Goal: Information Seeking & Learning: Learn about a topic

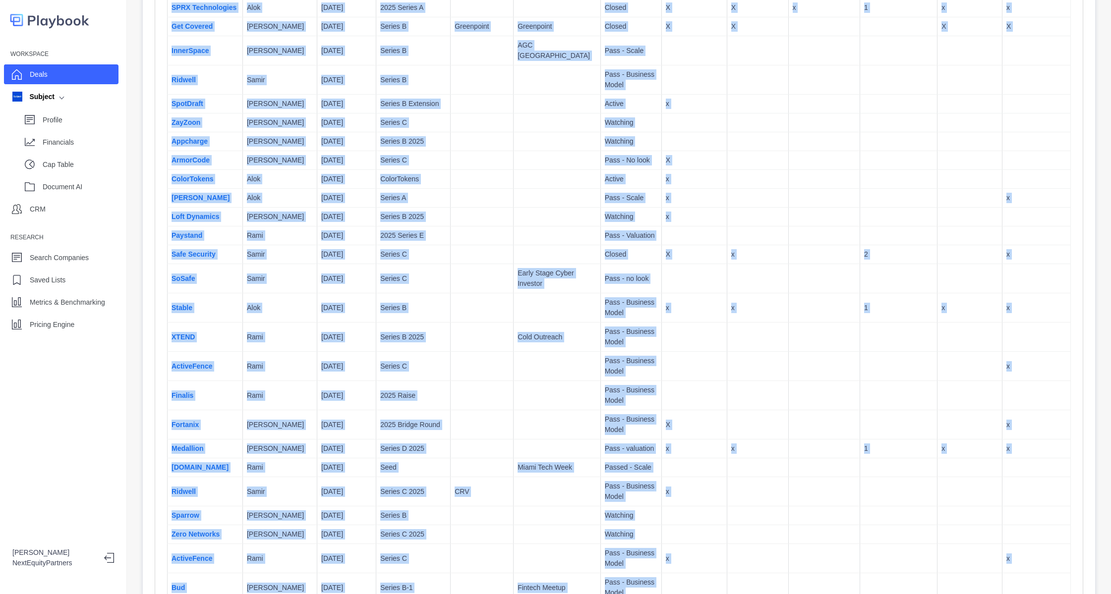
drag, startPoint x: 340, startPoint y: 77, endPoint x: 741, endPoint y: 628, distance: 681.8
click at [741, 594] on html "Workspace Deals Subject Profile Financials Cap Table Document AI CRM Research S…" at bounding box center [555, 297] width 1111 height 594
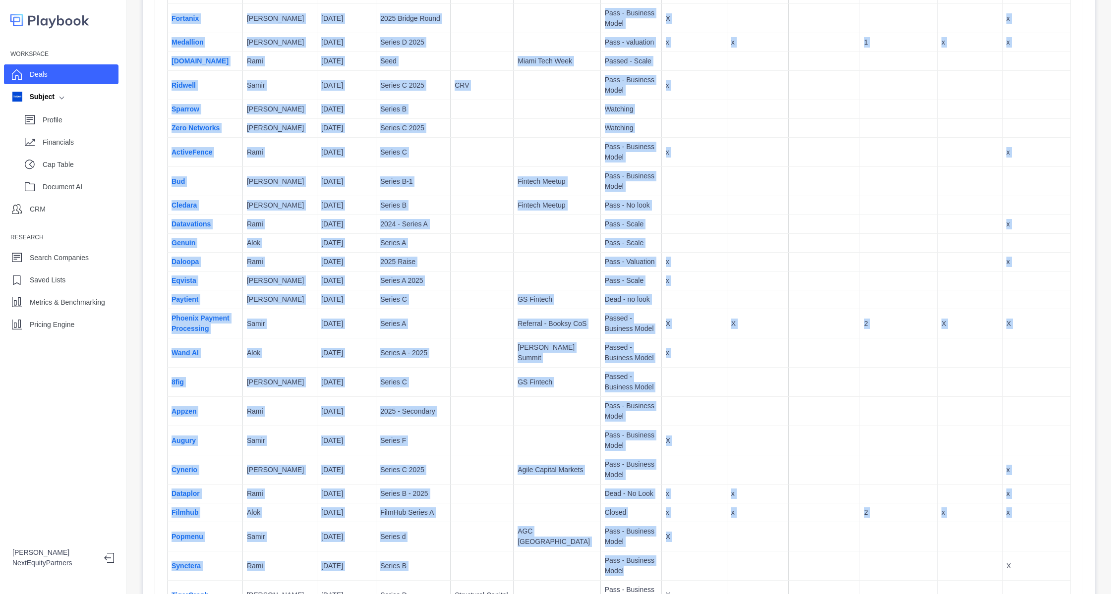
click at [727, 500] on td "x" at bounding box center [757, 494] width 61 height 19
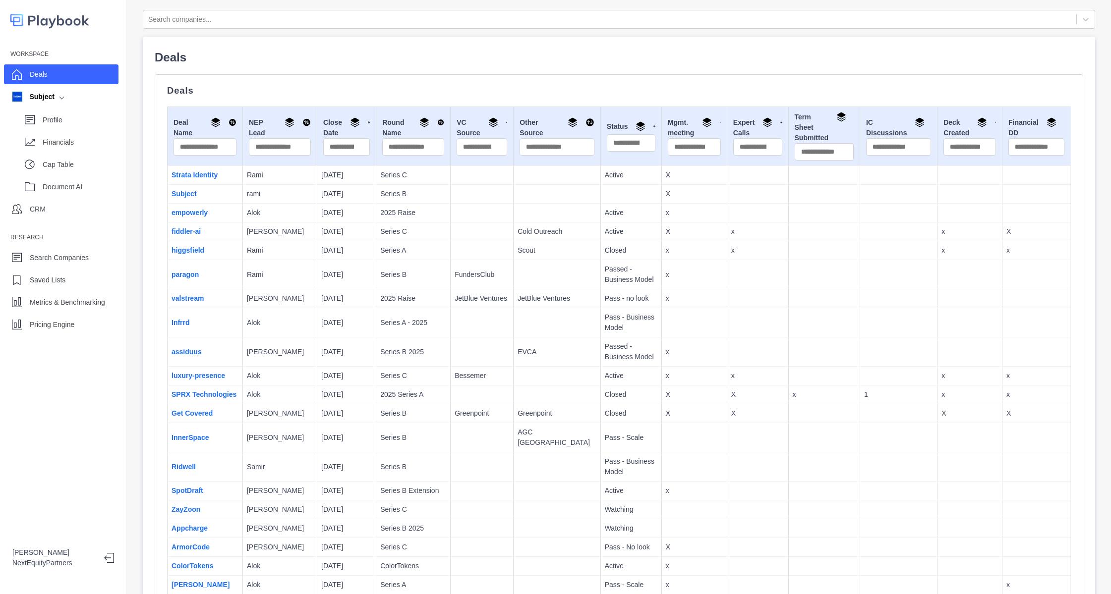
scroll to position [0, 0]
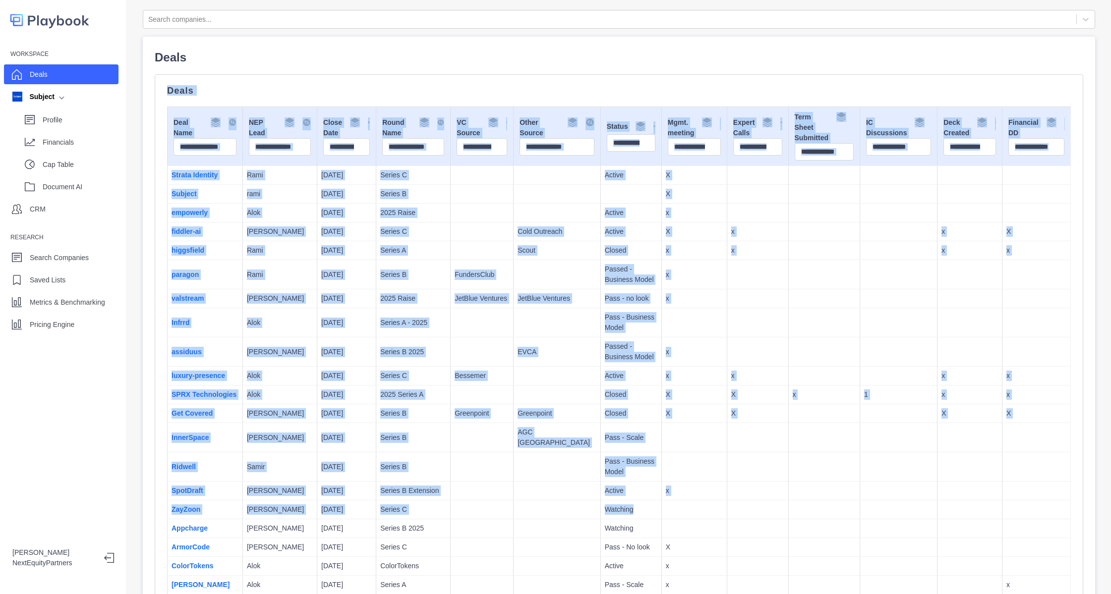
drag, startPoint x: 713, startPoint y: 501, endPoint x: 394, endPoint y: 62, distance: 542.4
click at [394, 62] on p "Deals" at bounding box center [619, 58] width 928 height 18
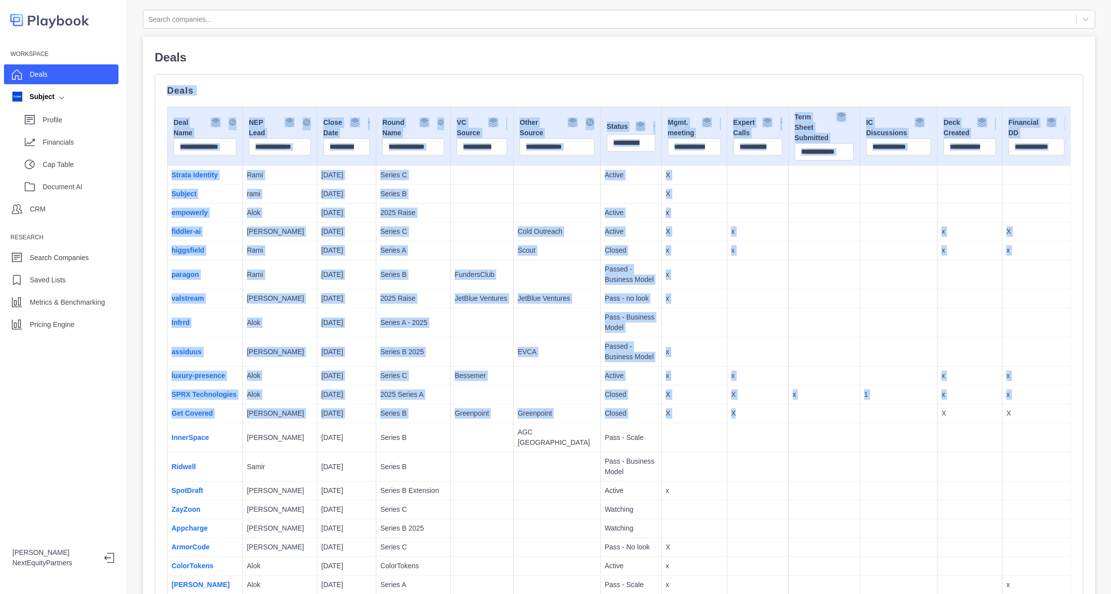
drag, startPoint x: 394, startPoint y: 62, endPoint x: 751, endPoint y: 435, distance: 516.3
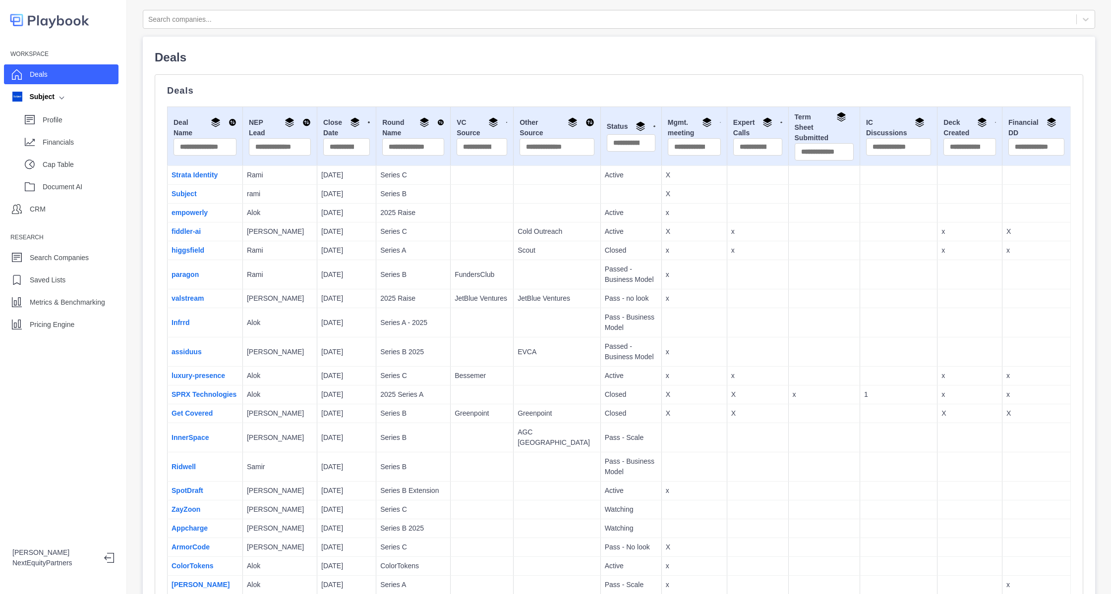
click at [824, 567] on td at bounding box center [823, 566] width 71 height 19
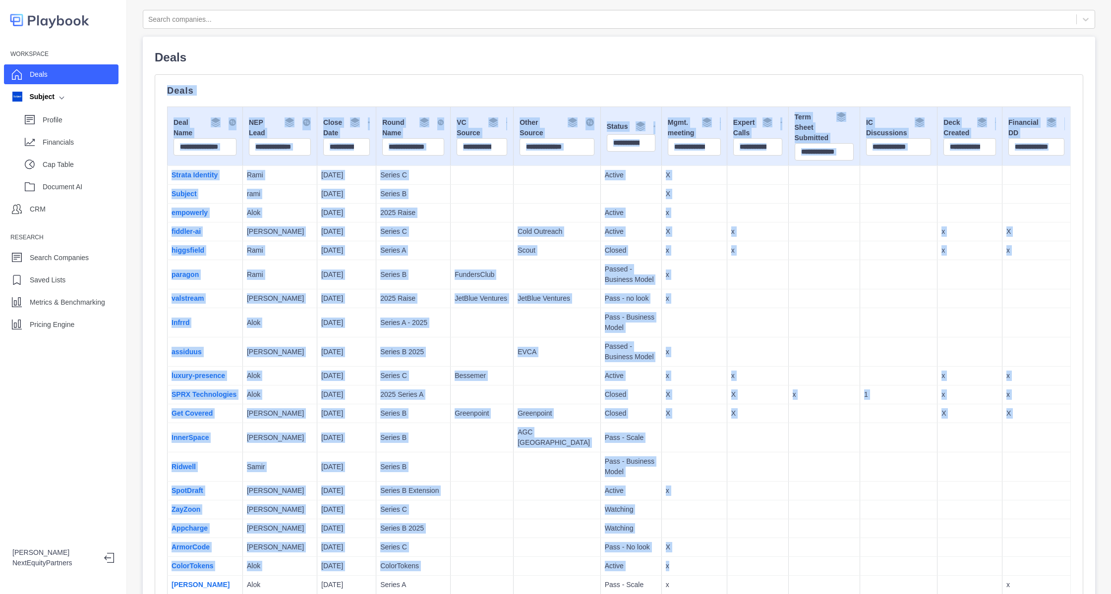
drag, startPoint x: 824, startPoint y: 567, endPoint x: 331, endPoint y: 54, distance: 711.5
click at [331, 54] on p "Deals" at bounding box center [619, 58] width 928 height 18
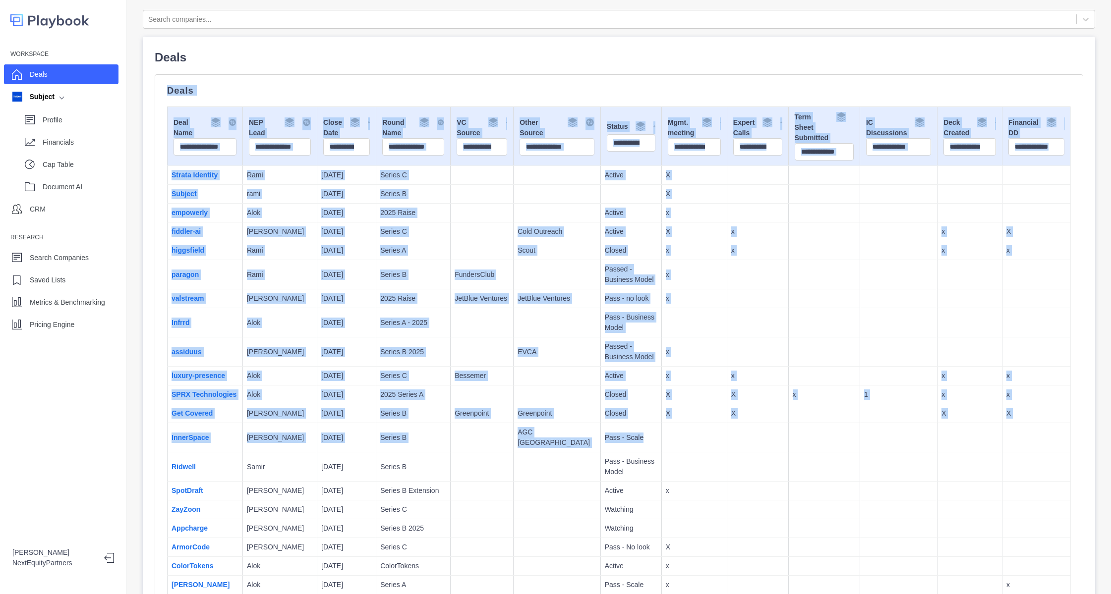
drag, startPoint x: 331, startPoint y: 54, endPoint x: 716, endPoint y: 438, distance: 543.9
click at [727, 438] on td at bounding box center [757, 437] width 61 height 29
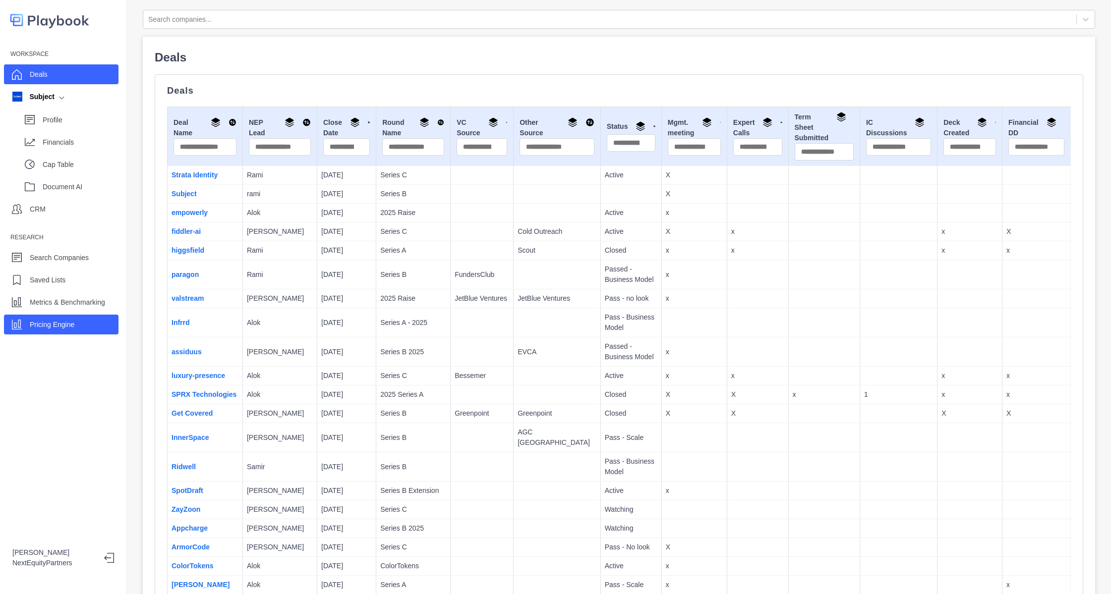
click at [87, 328] on div "Pricing Engine" at bounding box center [61, 325] width 114 height 20
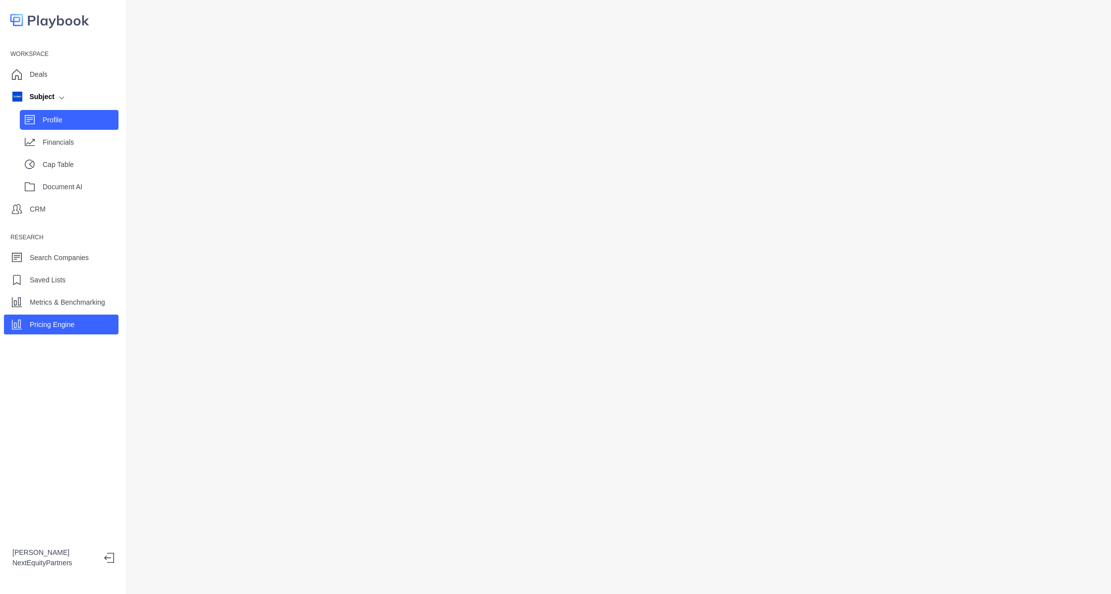
click at [63, 125] on p "Profile" at bounding box center [81, 120] width 76 height 10
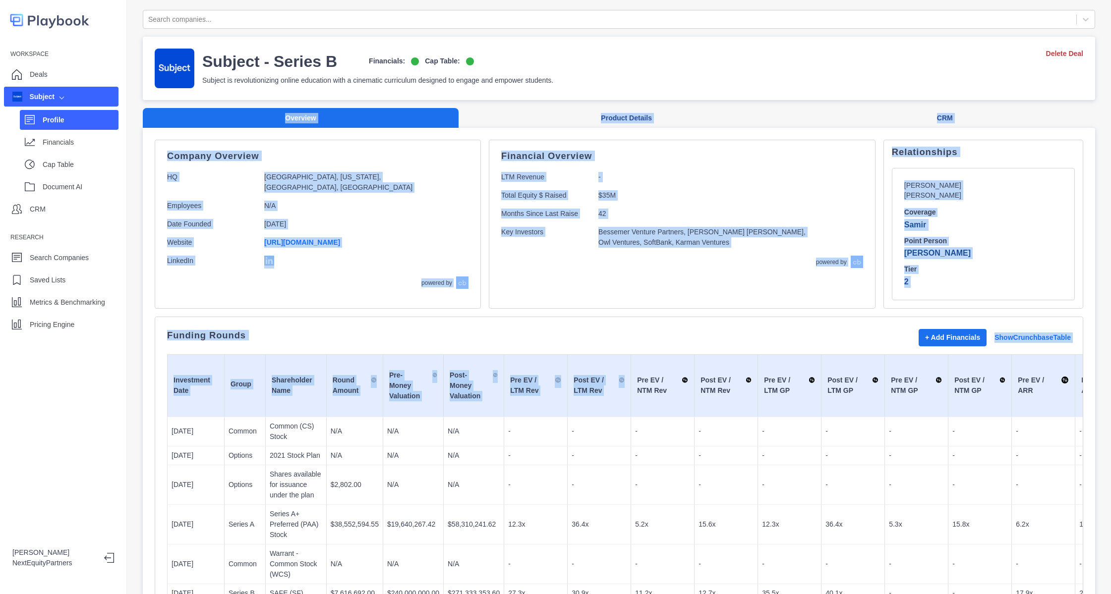
drag, startPoint x: 292, startPoint y: 174, endPoint x: 605, endPoint y: 399, distance: 385.3
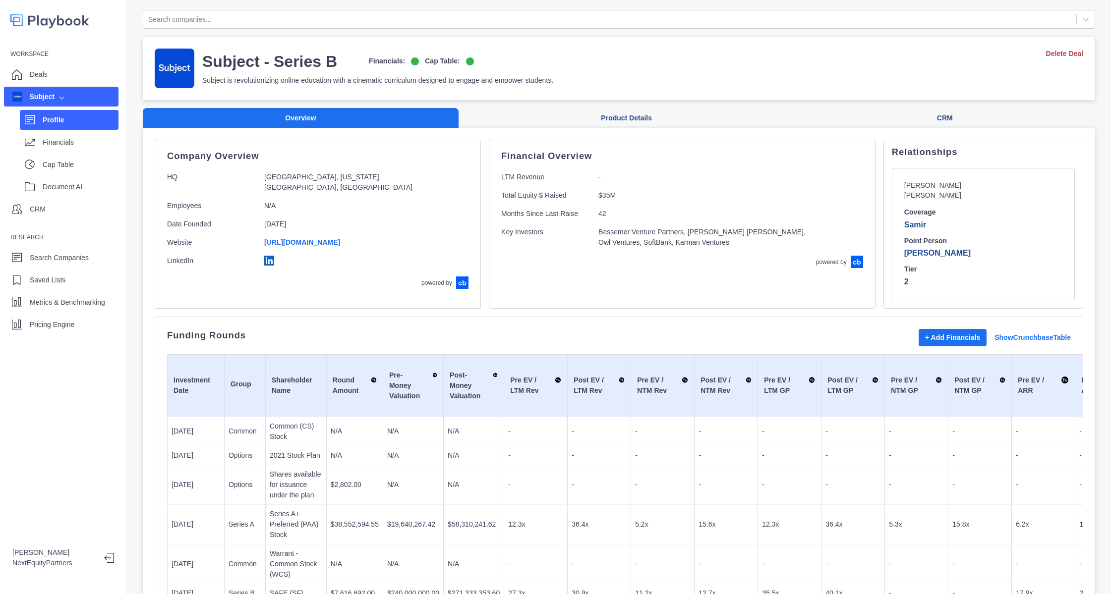
click at [647, 480] on p "-" at bounding box center [662, 485] width 55 height 10
click at [661, 519] on p "5.2x" at bounding box center [662, 524] width 55 height 10
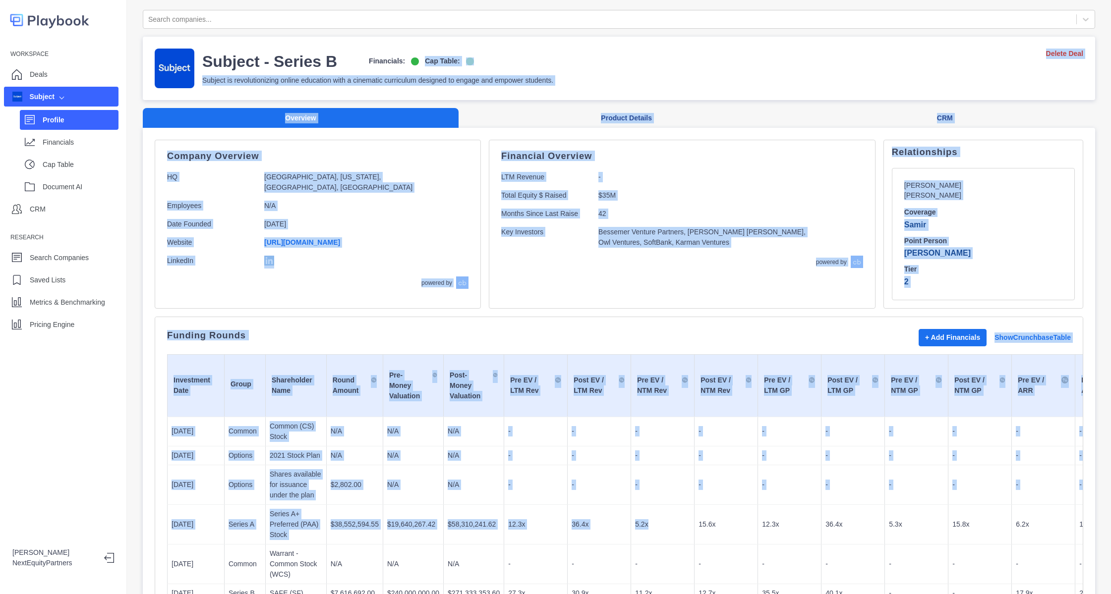
drag, startPoint x: 661, startPoint y: 515, endPoint x: 506, endPoint y: 93, distance: 450.0
click at [495, 71] on div "Search companies... Subject - Series B Financials: Cap Table: Subject is revolu…" at bounding box center [619, 602] width 952 height 1185
click at [635, 426] on p "-" at bounding box center [662, 431] width 55 height 10
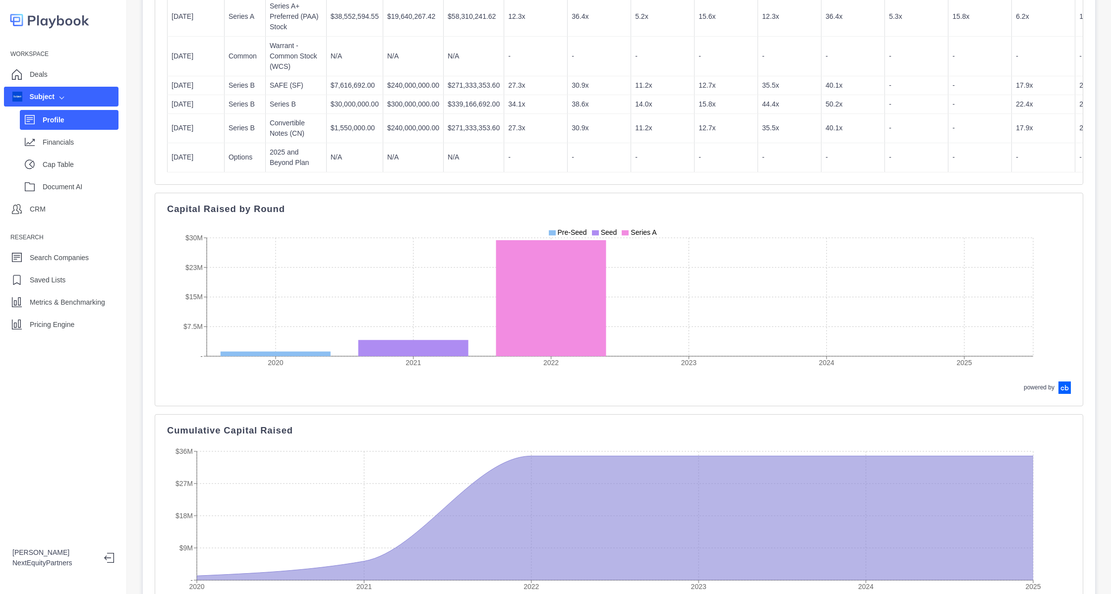
scroll to position [508, 0]
click at [13, 109] on div "Profile Financials Cap Table Document AI" at bounding box center [61, 152] width 114 height 90
click at [56, 146] on p "Financials" at bounding box center [81, 142] width 76 height 10
